Goal: Navigation & Orientation: Find specific page/section

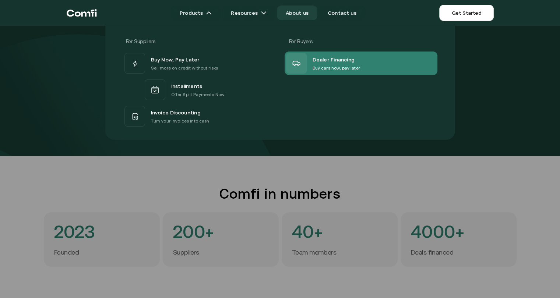
click at [300, 65] on icon at bounding box center [296, 63] width 9 height 9
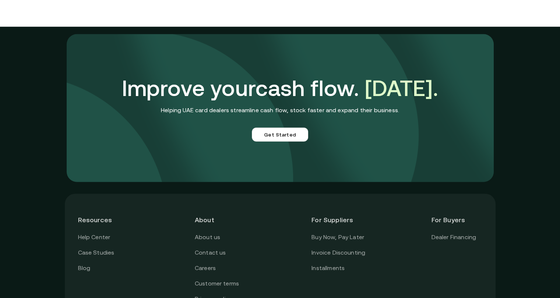
scroll to position [1807, 0]
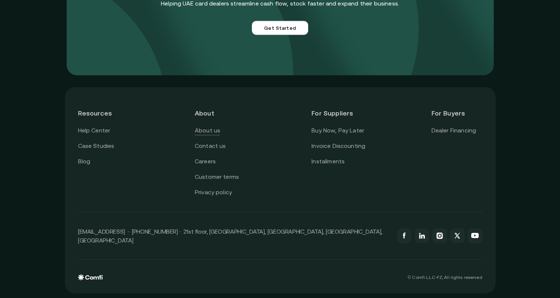
click at [216, 135] on link "About us" at bounding box center [207, 131] width 25 height 10
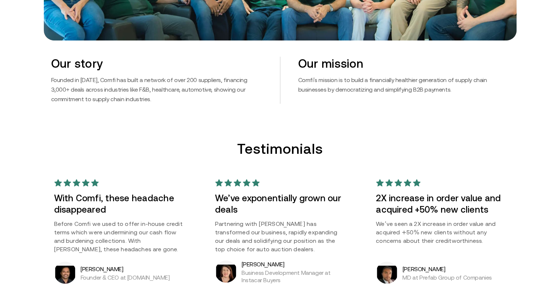
scroll to position [444, 6]
